Goal: Task Accomplishment & Management: Complete application form

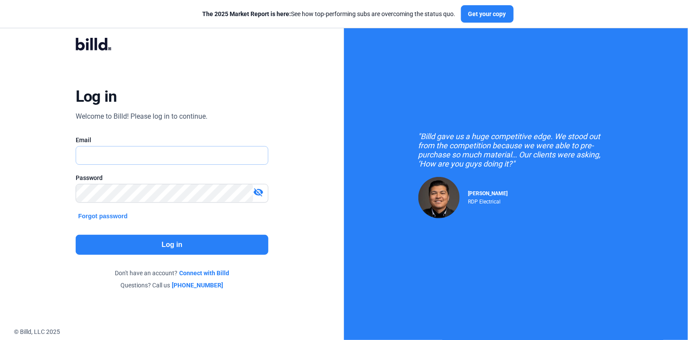
type input "[PERSON_NAME][EMAIL_ADDRESS][DOMAIN_NAME]"
click at [173, 233] on div "Log in Welcome to Billd! Please log in to continue. Email [EMAIL_ADDRESS][DOMAI…" at bounding box center [172, 163] width 248 height 279
click at [175, 240] on button "Log in" at bounding box center [172, 245] width 193 height 20
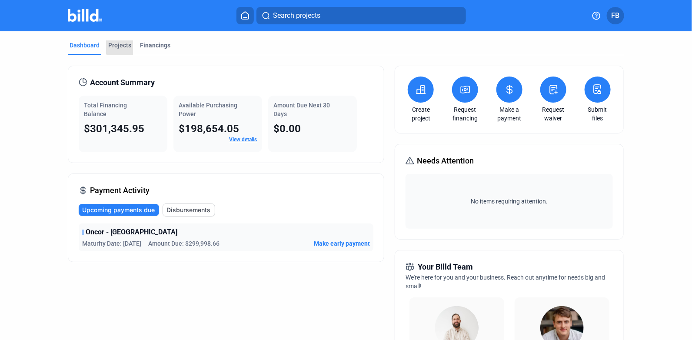
click at [120, 46] on div "Projects" at bounding box center [119, 45] width 23 height 9
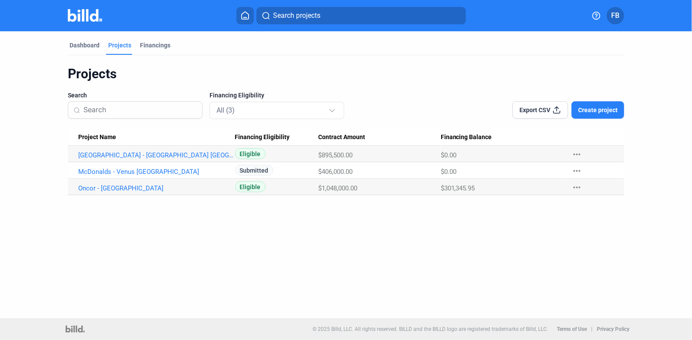
click at [591, 111] on span "Create project" at bounding box center [598, 110] width 40 height 9
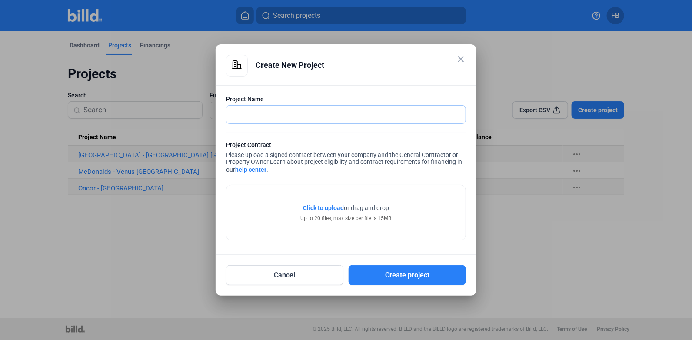
click at [275, 113] on input "text" at bounding box center [342, 115] width 230 height 18
type input "Frisco Ranch Retail"
click at [352, 195] on div "Click to upload Tap to upload or drag and drop Up to 20 files, max size per fil…" at bounding box center [346, 212] width 239 height 55
click at [329, 209] on span "Click to upload" at bounding box center [323, 207] width 41 height 7
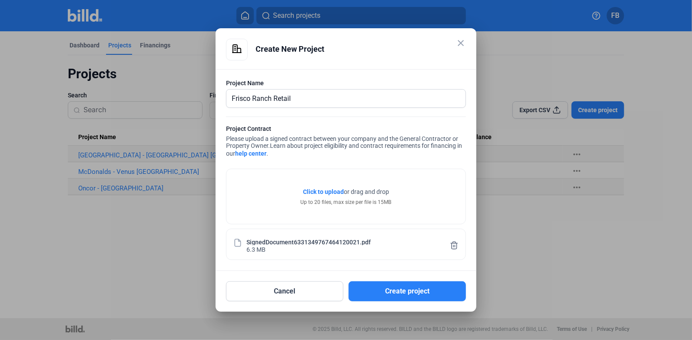
click at [411, 290] on button "Create project" at bounding box center [407, 291] width 117 height 20
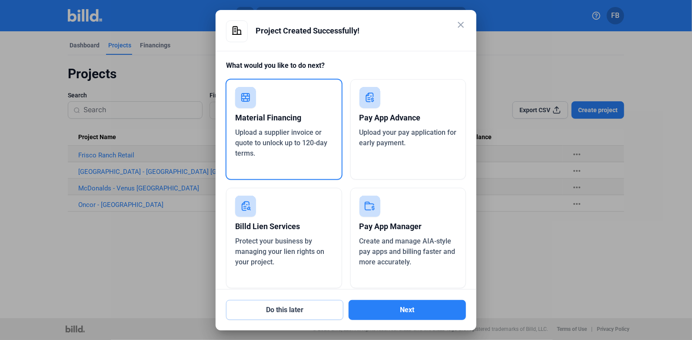
click at [323, 313] on button "Do this later" at bounding box center [284, 310] width 117 height 20
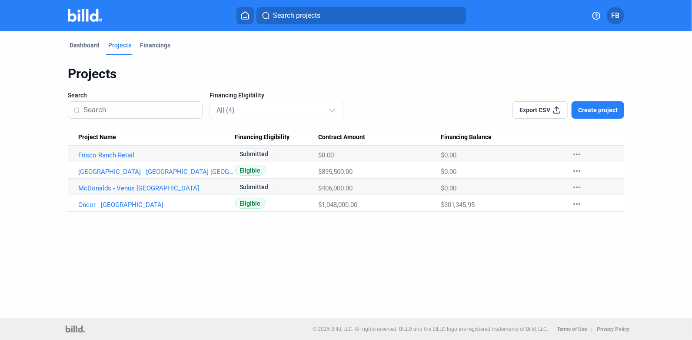
click at [586, 110] on span "Create project" at bounding box center [598, 110] width 40 height 9
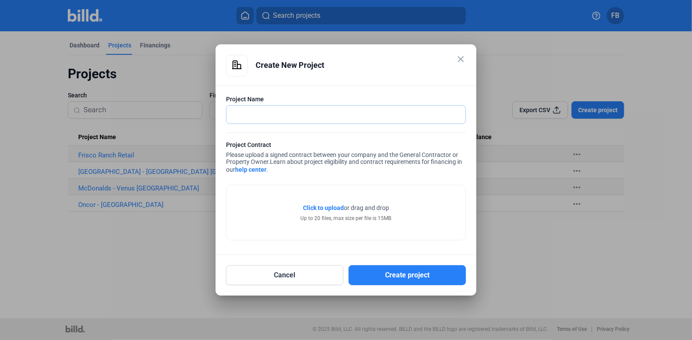
click at [345, 112] on input "text" at bounding box center [346, 115] width 239 height 18
type input "[PERSON_NAME][GEOGRAPHIC_DATA] - [PERSON_NAME] TX"
click at [364, 231] on div "Click to upload Tap to upload or drag and drop Up to 20 files, max size per fil…" at bounding box center [346, 212] width 239 height 55
click at [334, 203] on div "Click to upload Tap to upload or drag and drop Up to 20 files, max size per fil…" at bounding box center [346, 212] width 239 height 55
click at [333, 209] on span "Click to upload" at bounding box center [323, 207] width 41 height 7
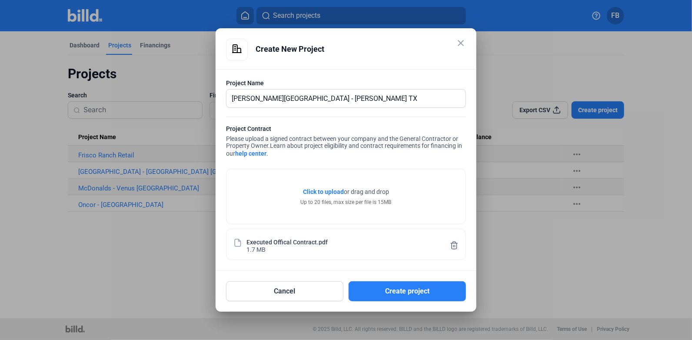
click at [401, 289] on button "Create project" at bounding box center [407, 291] width 117 height 20
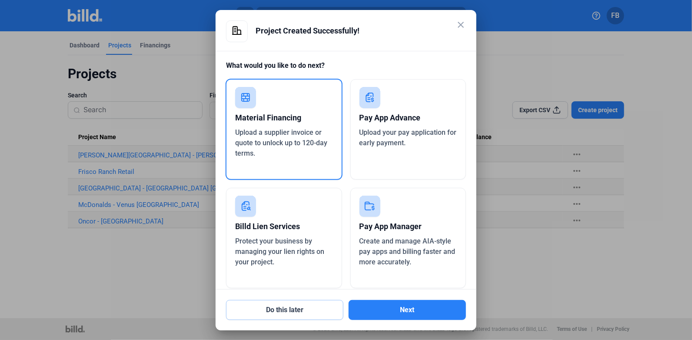
click at [302, 306] on button "Do this later" at bounding box center [284, 310] width 117 height 20
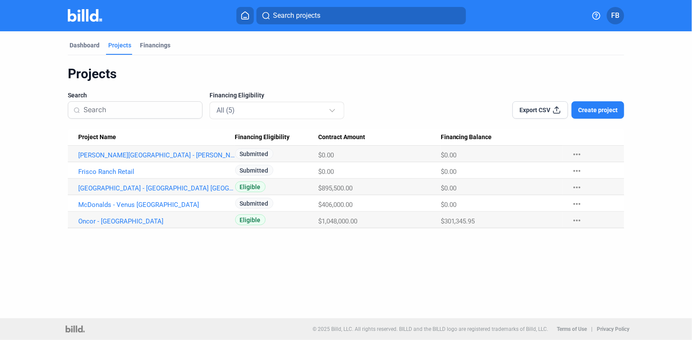
click at [589, 115] on button "Create project" at bounding box center [598, 109] width 53 height 17
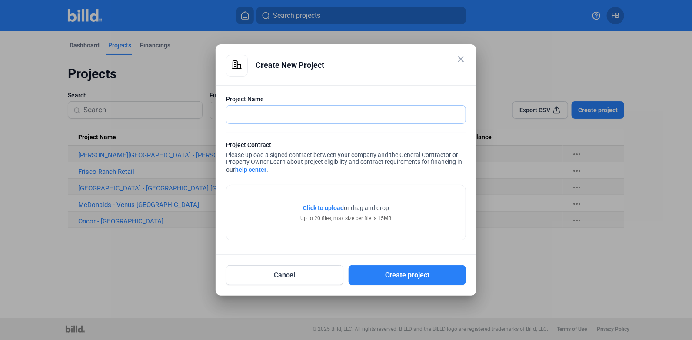
click at [272, 117] on input "text" at bounding box center [346, 115] width 239 height 18
click at [331, 206] on span "Click to upload" at bounding box center [323, 207] width 41 height 7
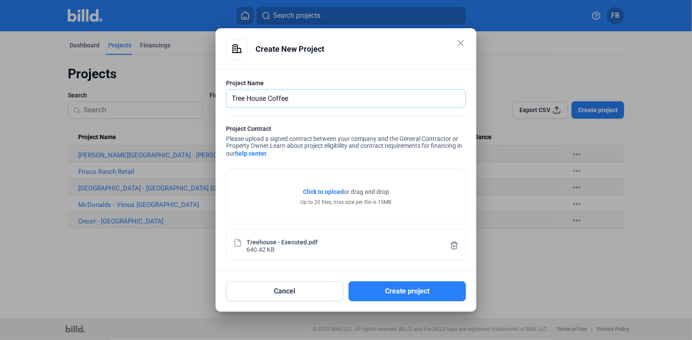
click at [301, 98] on input "Tree House Coffee" at bounding box center [342, 99] width 230 height 18
drag, startPoint x: 301, startPoint y: 98, endPoint x: 244, endPoint y: 100, distance: 57.9
click at [244, 100] on input "Tree House Coffee" at bounding box center [346, 99] width 239 height 18
type input "Treehouse Foods - [GEOGRAPHIC_DATA] [GEOGRAPHIC_DATA]"
click at [403, 296] on button "Create project" at bounding box center [407, 291] width 117 height 20
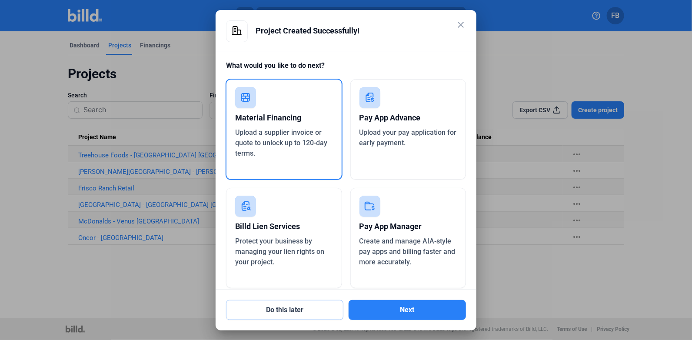
click at [309, 310] on button "Do this later" at bounding box center [284, 310] width 117 height 20
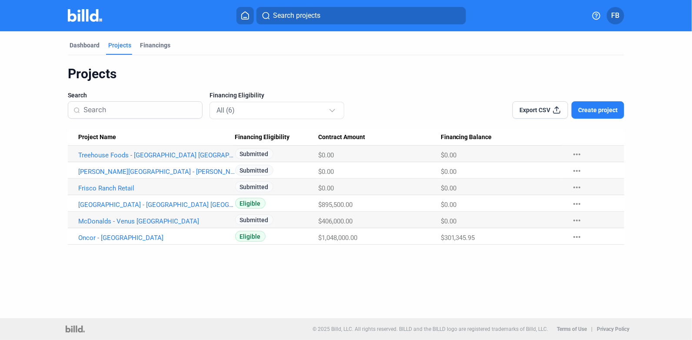
click at [596, 109] on span "Create project" at bounding box center [598, 110] width 40 height 9
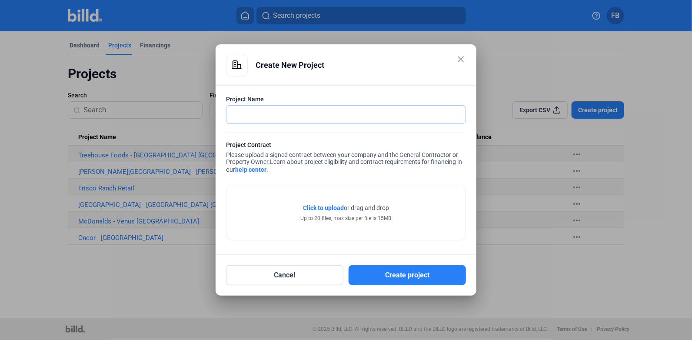
click at [303, 116] on input "text" at bounding box center [342, 115] width 230 height 18
type input "[PERSON_NAME]'s Car Wash - Garland [GEOGRAPHIC_DATA]"
click at [347, 210] on span "or drag and drop" at bounding box center [366, 208] width 45 height 9
click at [333, 206] on span "Click to upload" at bounding box center [323, 207] width 41 height 7
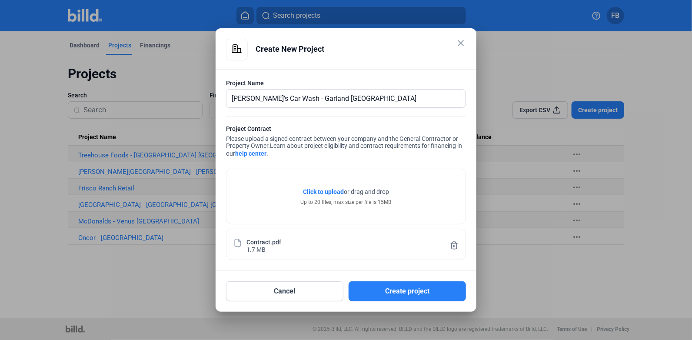
click at [404, 290] on button "Create project" at bounding box center [407, 291] width 117 height 20
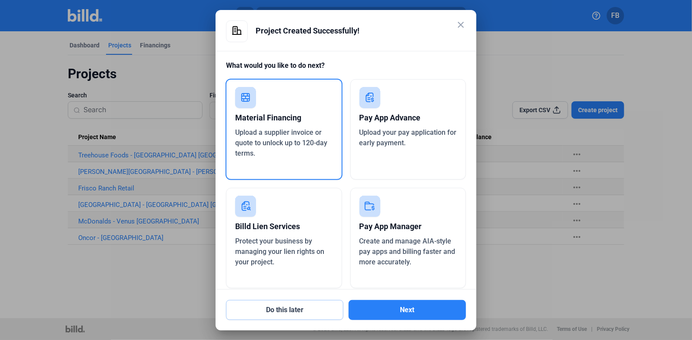
click at [306, 306] on button "Do this later" at bounding box center [284, 310] width 117 height 20
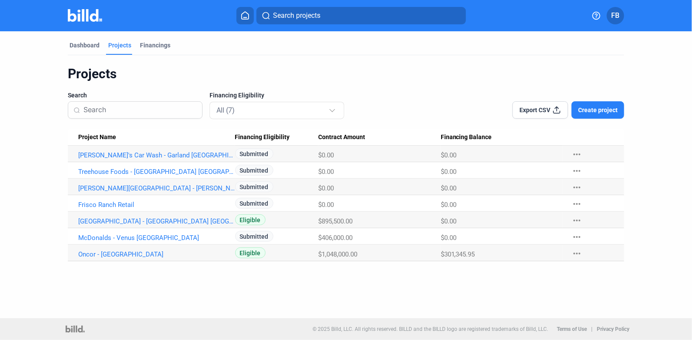
click at [604, 110] on span "Create project" at bounding box center [598, 110] width 40 height 9
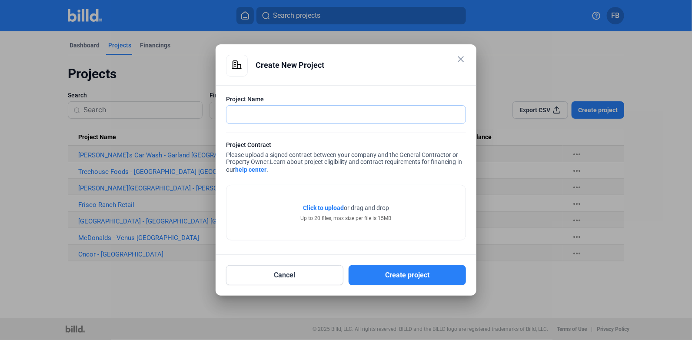
click at [274, 122] on input "text" at bounding box center [346, 115] width 239 height 18
drag, startPoint x: 295, startPoint y: 114, endPoint x: 178, endPoint y: 117, distance: 117.4
click at [178, 117] on div "close Create New Project Project Name [GEOGRAPHIC_DATA] ISD Project Contract Pl…" at bounding box center [346, 170] width 692 height 340
click at [335, 209] on span "Click to upload" at bounding box center [323, 207] width 41 height 7
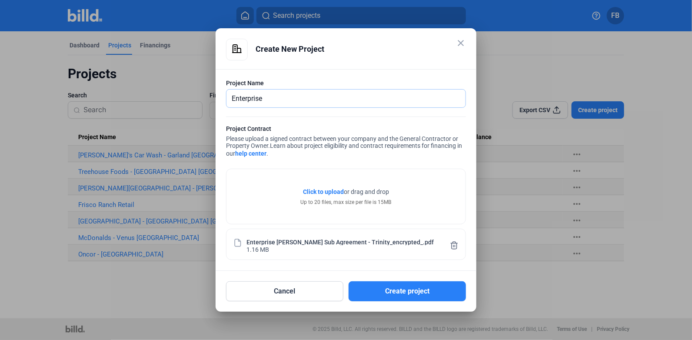
click at [276, 100] on input "Enterprise" at bounding box center [342, 99] width 230 height 18
type input "Enterprise - [PERSON_NAME] [GEOGRAPHIC_DATA]"
click at [422, 289] on button "Create project" at bounding box center [407, 291] width 117 height 20
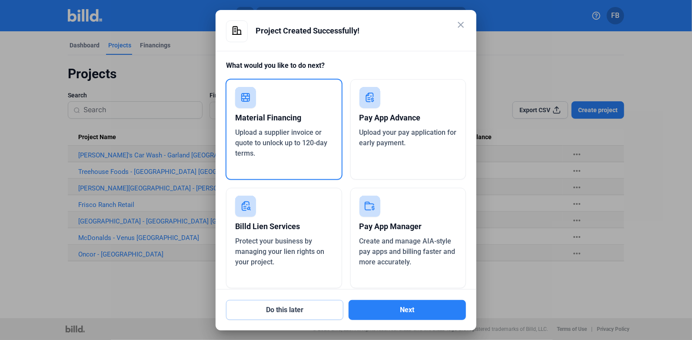
click at [298, 307] on button "Do this later" at bounding box center [284, 310] width 117 height 20
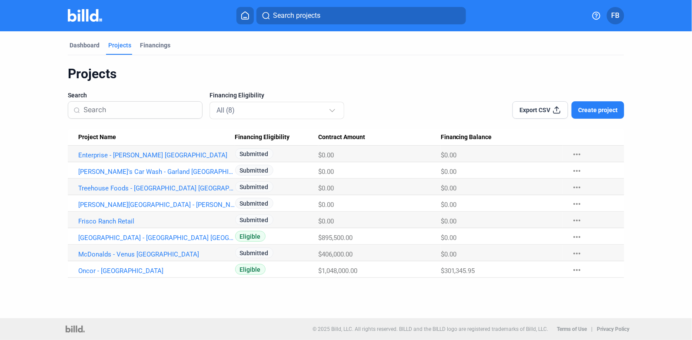
click at [320, 154] on span "$0.00" at bounding box center [326, 155] width 16 height 8
click at [135, 154] on link "Enterprise - [PERSON_NAME] [GEOGRAPHIC_DATA]" at bounding box center [156, 155] width 157 height 8
click at [595, 110] on span "Create project" at bounding box center [598, 110] width 40 height 9
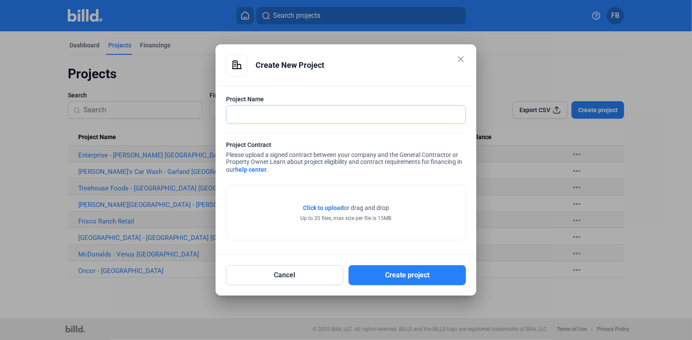
click at [291, 114] on input "text" at bounding box center [346, 115] width 239 height 18
type input "Duncanville ISD - [PERSON_NAME] Elementry"
click at [319, 207] on span "Click to upload" at bounding box center [323, 207] width 41 height 7
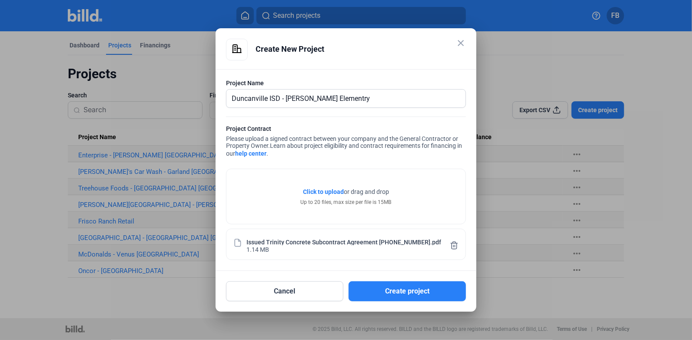
click at [390, 294] on button "Create project" at bounding box center [407, 291] width 117 height 20
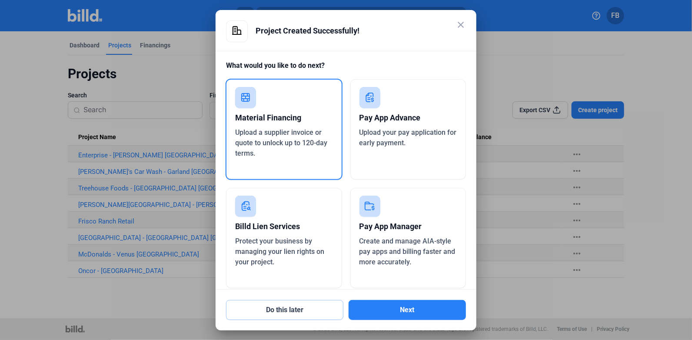
click at [288, 305] on button "Do this later" at bounding box center [284, 310] width 117 height 20
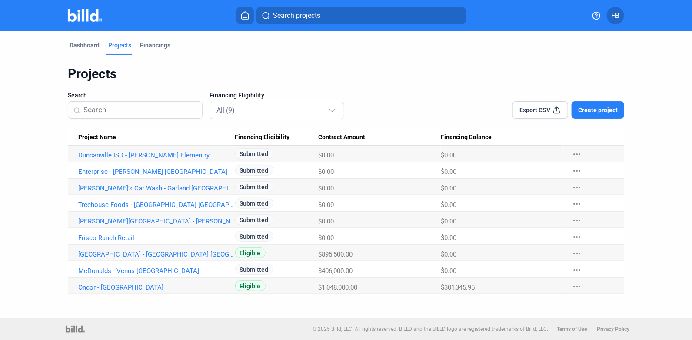
click at [602, 109] on span "Create project" at bounding box center [598, 110] width 40 height 9
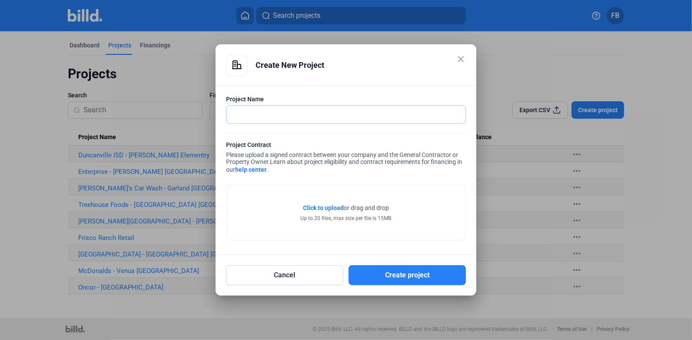
click at [322, 118] on input "text" at bounding box center [342, 115] width 230 height 18
click at [235, 114] on input "[GEOGRAPHIC_DATA] ISD-" at bounding box center [346, 115] width 239 height 18
click at [391, 117] on input "Duncanville ISD-" at bounding box center [342, 115] width 230 height 18
type input "Duncanville ISD- [PERSON_NAME][GEOGRAPHIC_DATA]"
click at [322, 211] on span "Click to upload" at bounding box center [323, 207] width 41 height 7
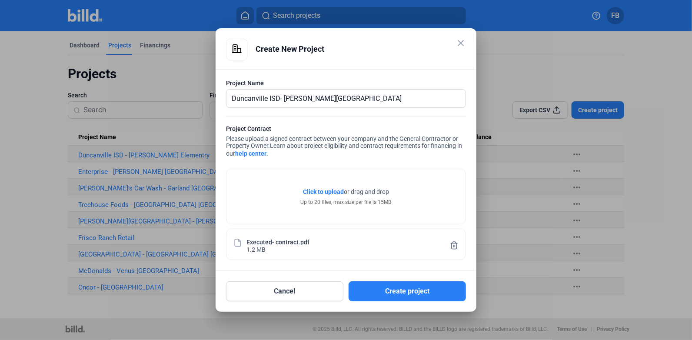
click at [421, 290] on button "Create project" at bounding box center [407, 291] width 117 height 20
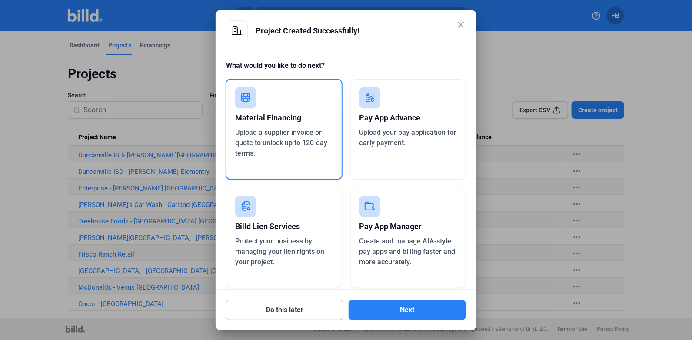
click at [290, 303] on button "Do this later" at bounding box center [284, 310] width 117 height 20
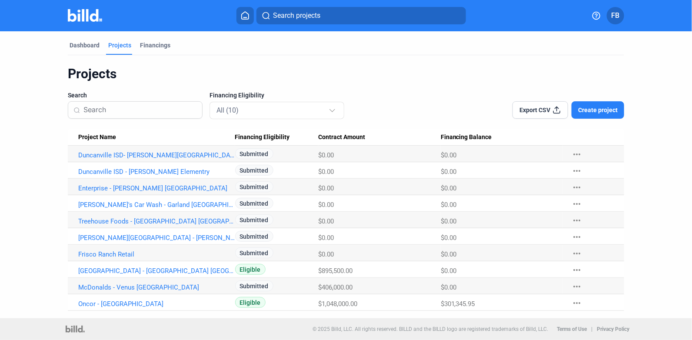
click at [572, 101] on button "Create project" at bounding box center [598, 109] width 53 height 17
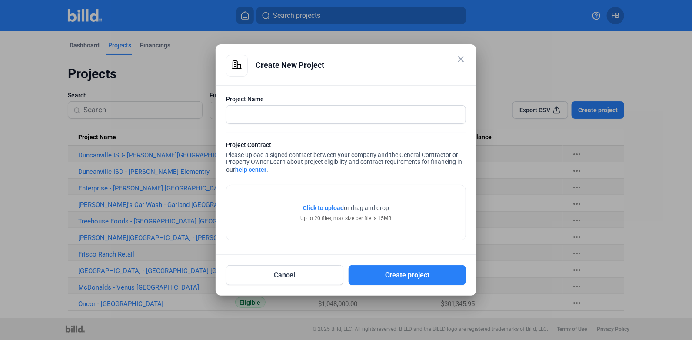
click at [463, 60] on mat-icon "close" at bounding box center [461, 59] width 10 height 10
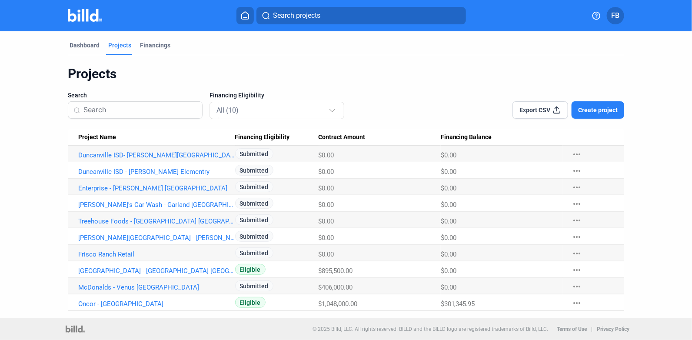
click at [610, 112] on span "Create project" at bounding box center [598, 110] width 40 height 9
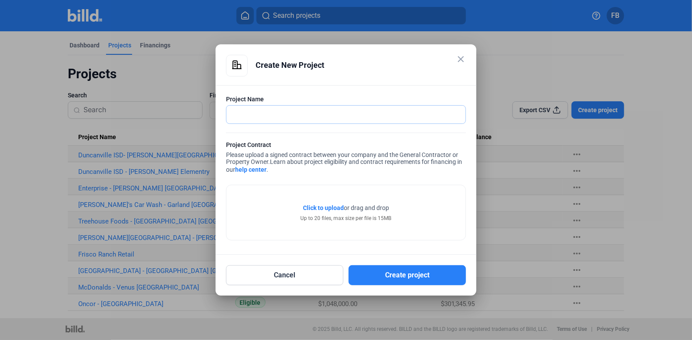
click at [296, 111] on input "text" at bounding box center [346, 115] width 239 height 18
drag, startPoint x: 315, startPoint y: 113, endPoint x: 287, endPoint y: 113, distance: 27.4
click at [287, 113] on input "Duncanville ISD - [PERSON_NAME] Elementry" at bounding box center [346, 115] width 239 height 18
type input "Duncanville ISD - [PERSON_NAME] Elementry"
click at [313, 209] on span "Click to upload" at bounding box center [323, 207] width 41 height 7
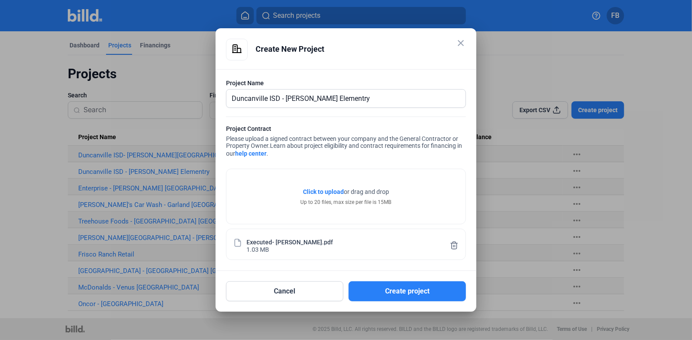
click at [400, 285] on button "Create project" at bounding box center [407, 291] width 117 height 20
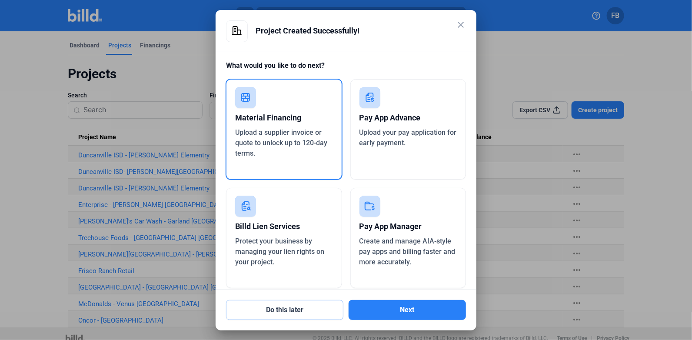
click at [309, 314] on button "Do this later" at bounding box center [284, 310] width 117 height 20
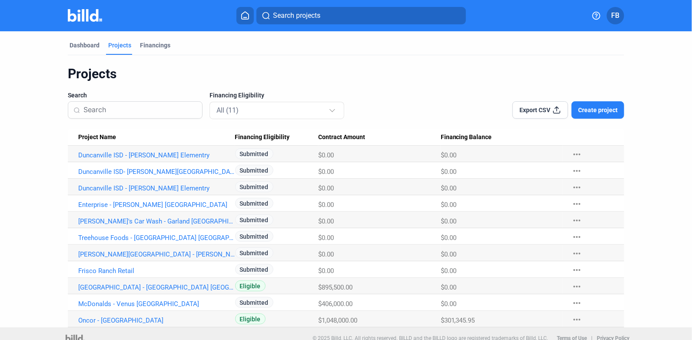
click at [572, 101] on button "Create project" at bounding box center [598, 109] width 53 height 17
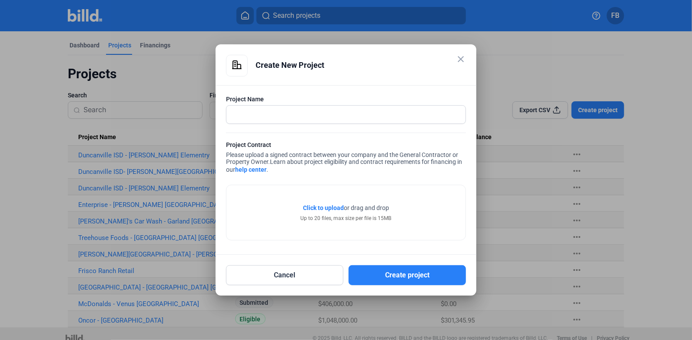
click at [572, 101] on button "Create project" at bounding box center [598, 109] width 53 height 17
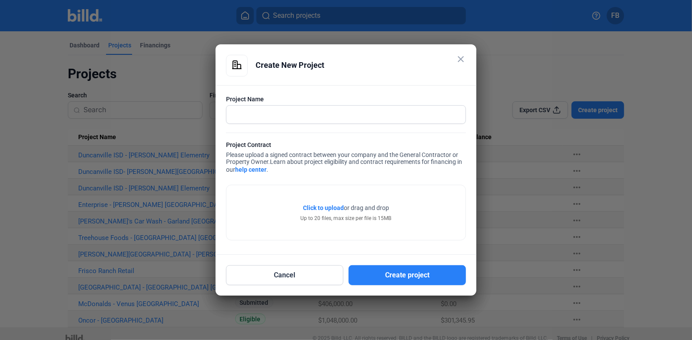
click at [463, 60] on mat-icon "close" at bounding box center [461, 59] width 10 height 10
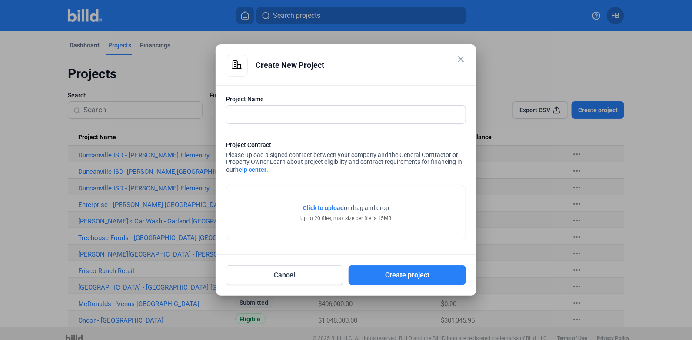
click at [461, 59] on mat-icon "close" at bounding box center [461, 59] width 10 height 10
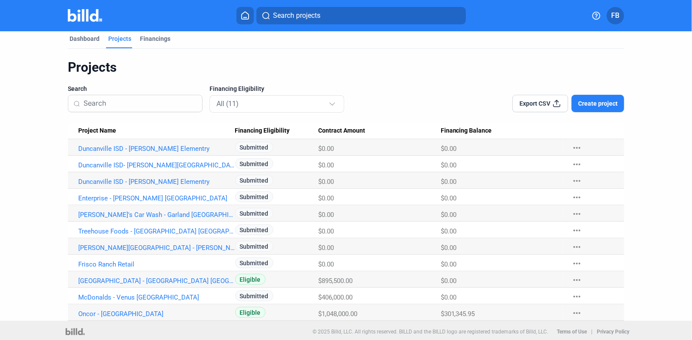
scroll to position [9, 0]
